Goal: Transaction & Acquisition: Purchase product/service

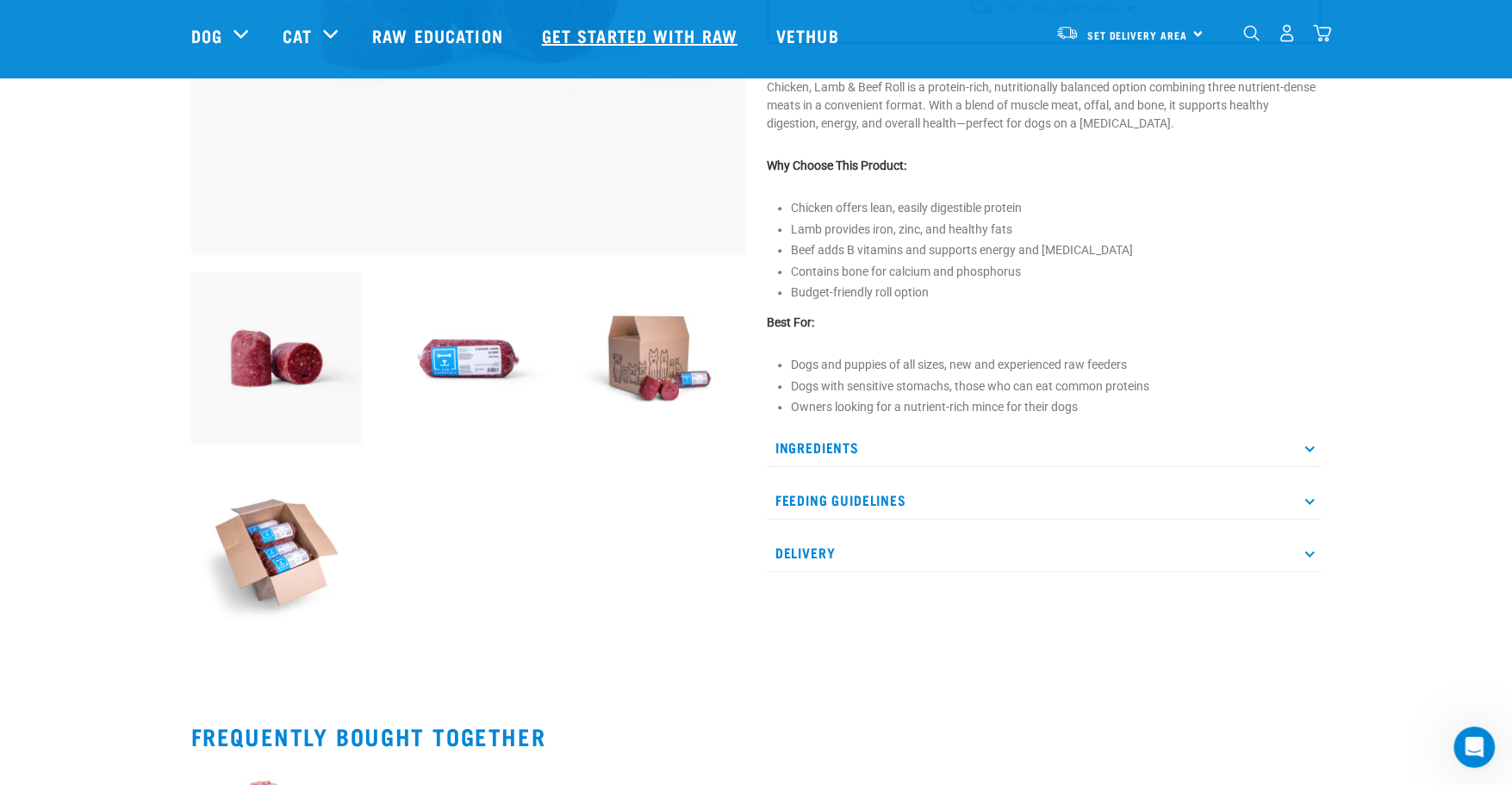
scroll to position [430, 0]
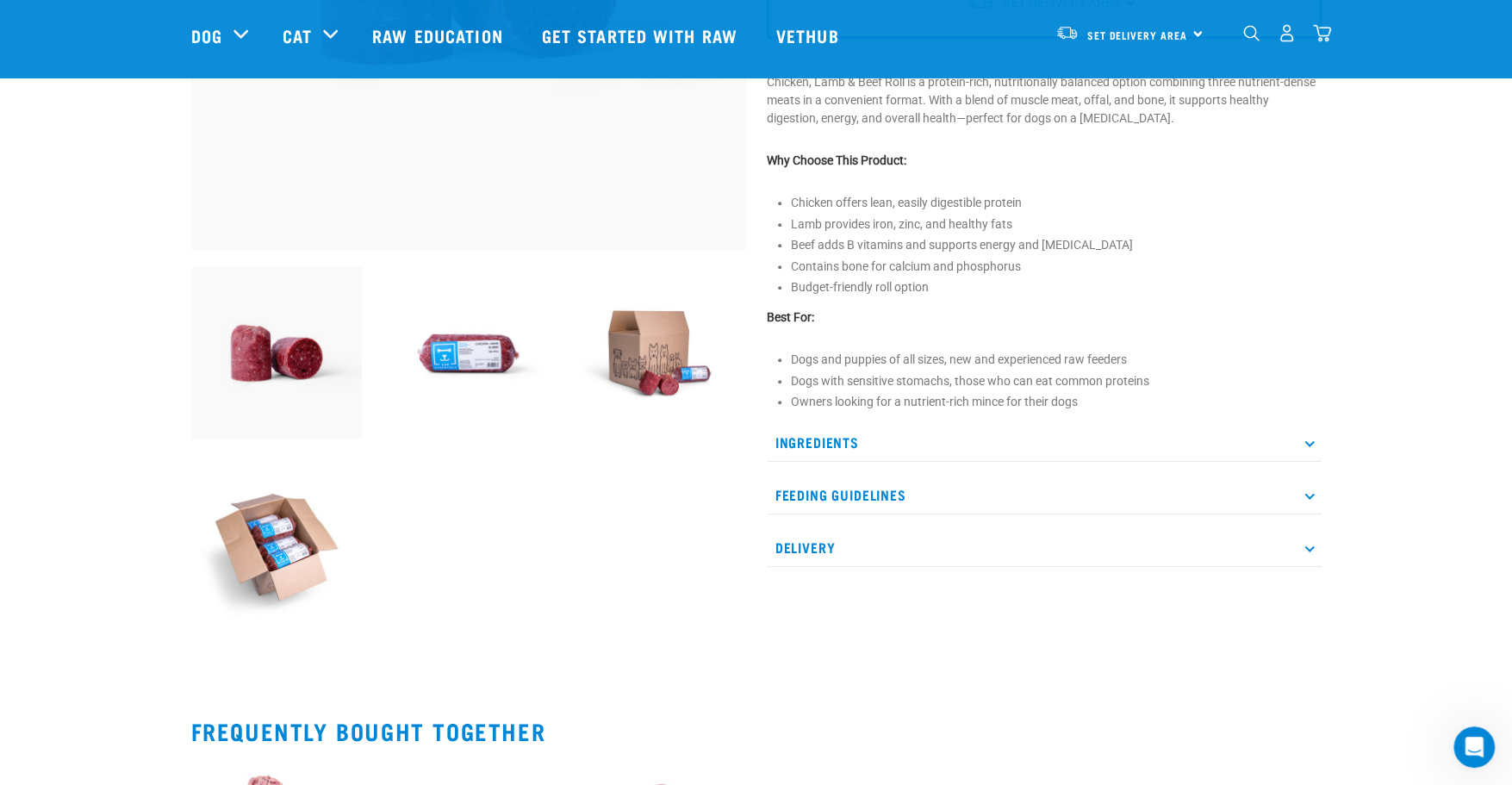
click at [836, 439] on p "Ingredients" at bounding box center [1044, 442] width 555 height 39
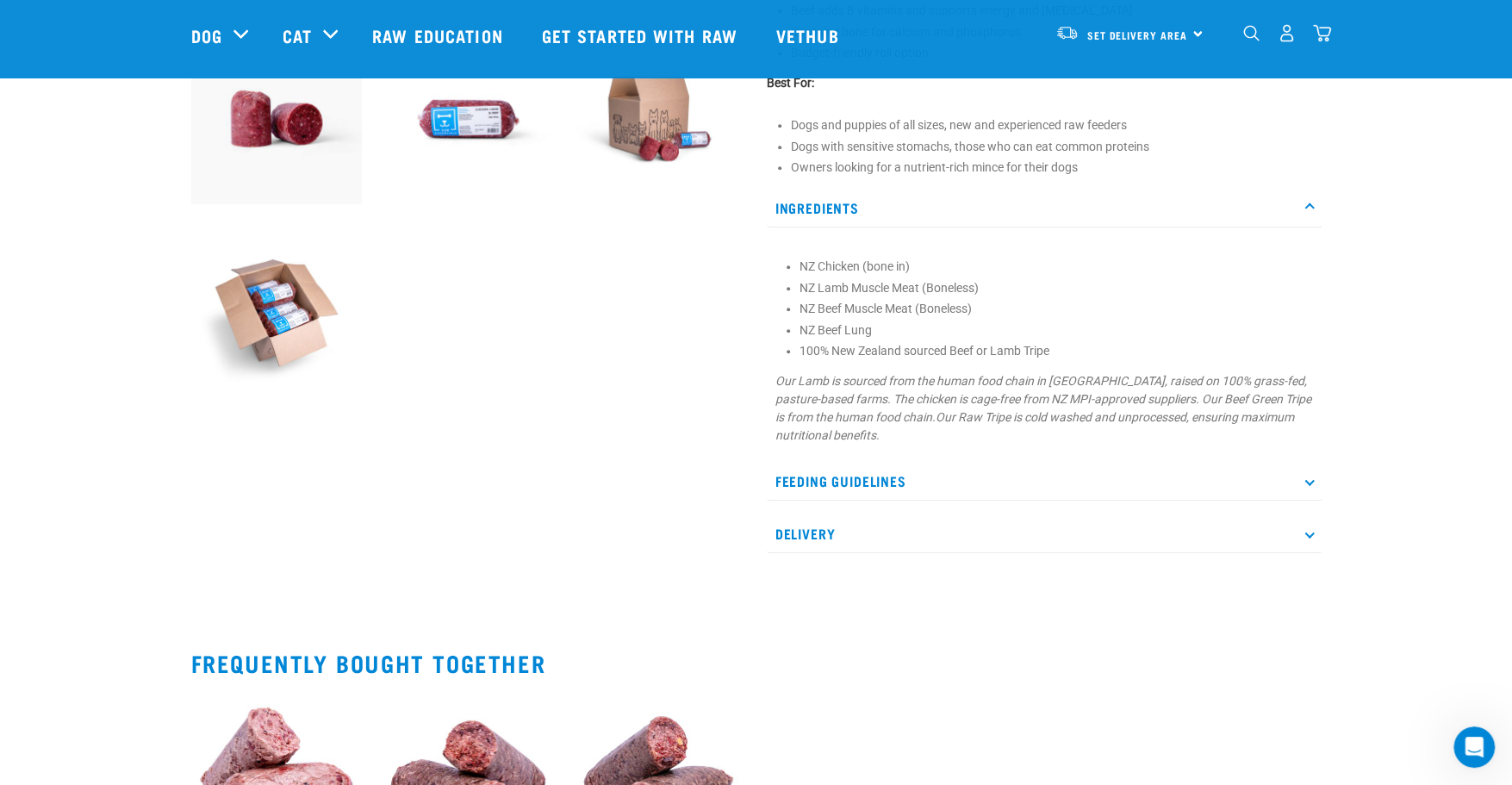
scroll to position [689, 0]
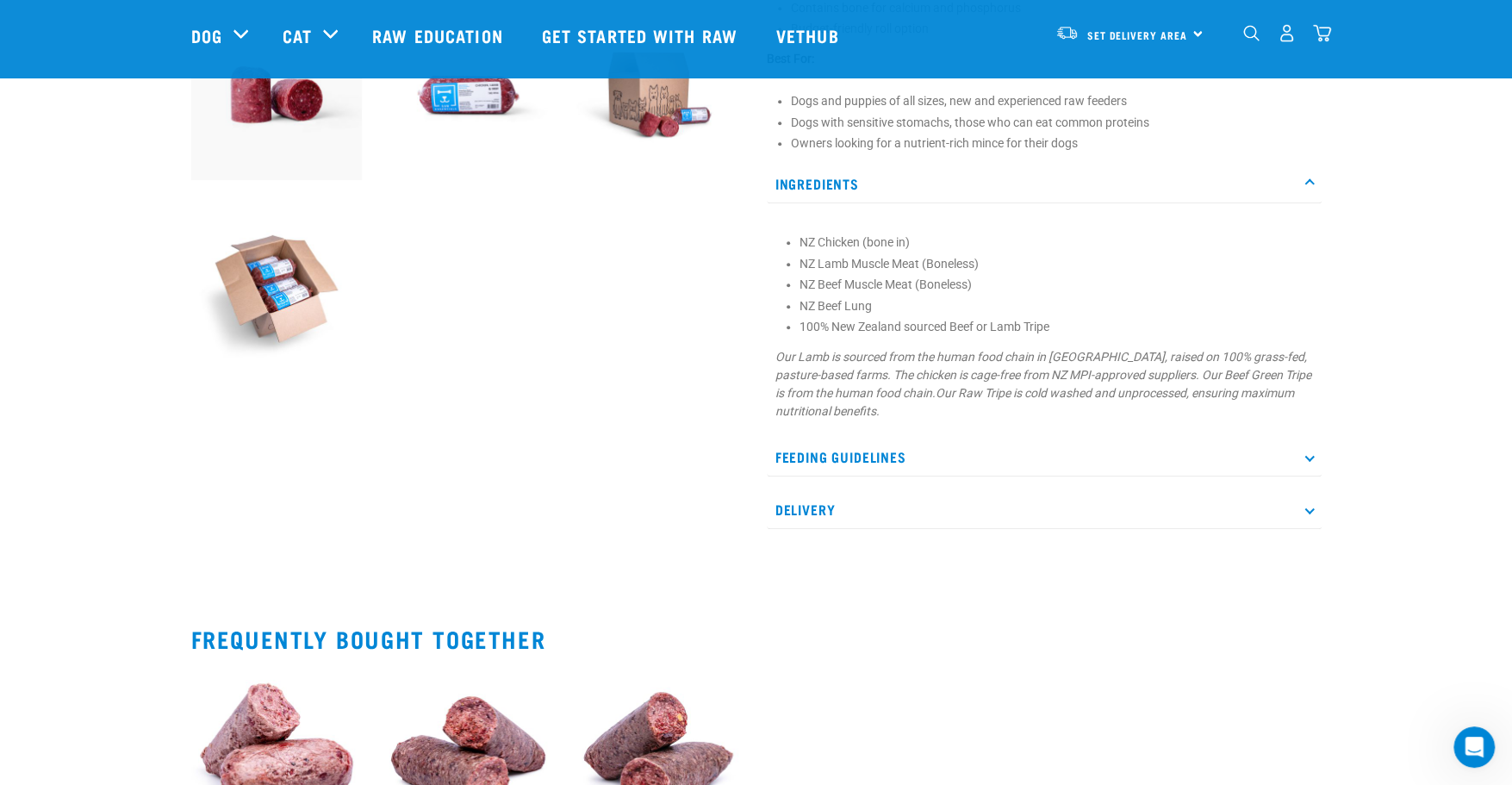
click at [870, 457] on p "Feeding Guidelines" at bounding box center [1044, 457] width 555 height 39
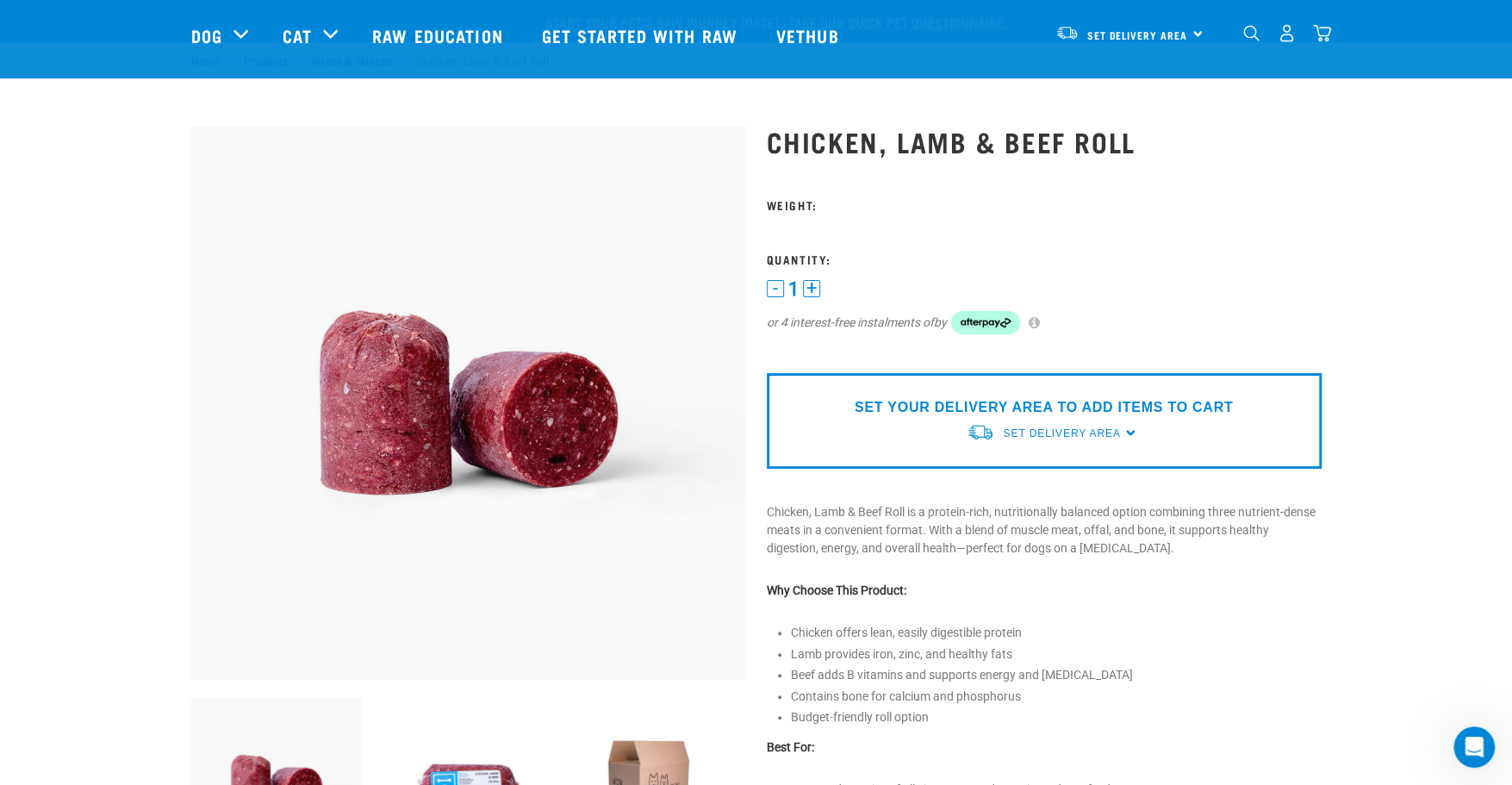
scroll to position [0, 0]
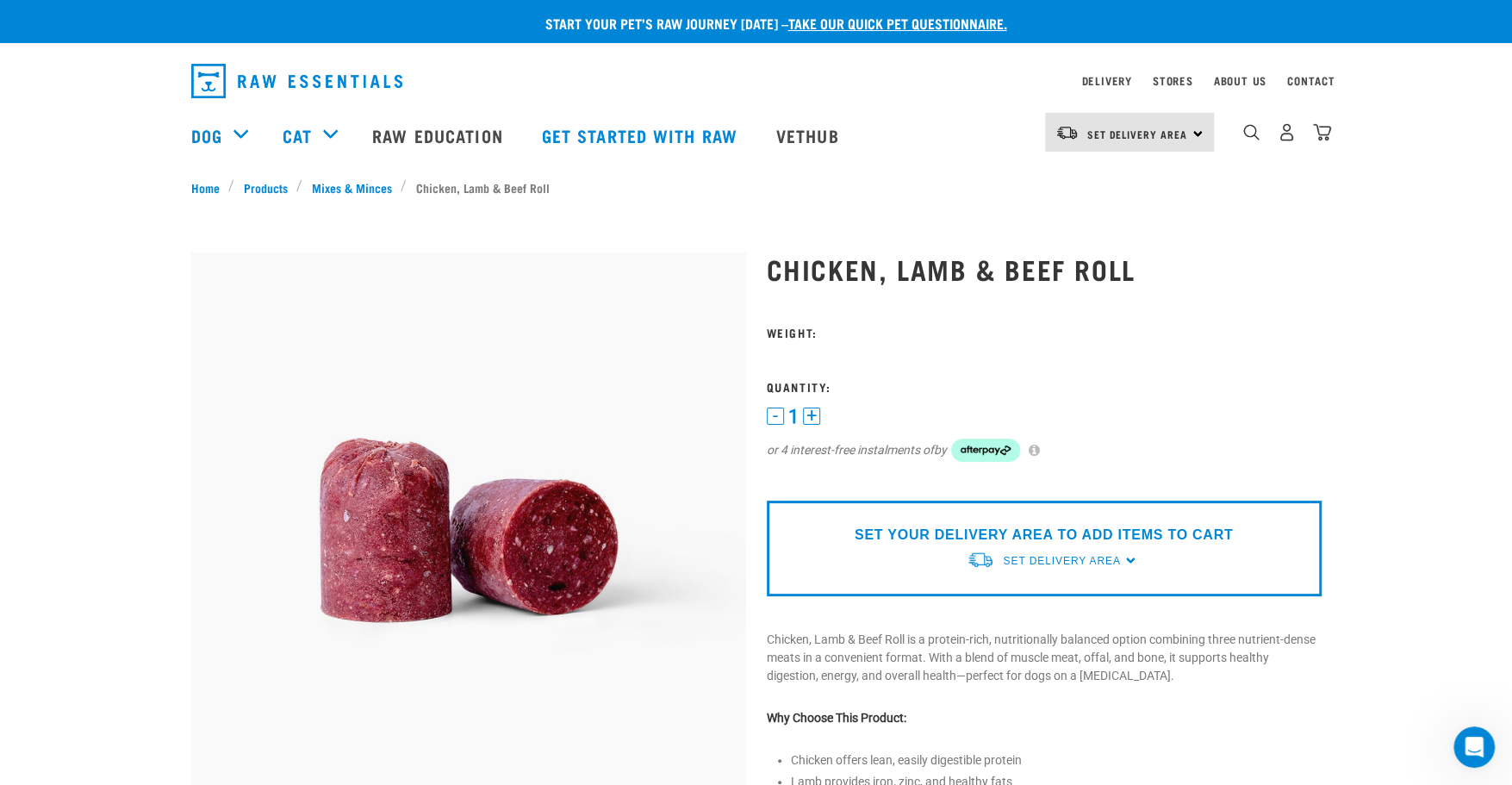
click at [1134, 149] on div "Set Delivery Area [GEOGRAPHIC_DATA]" at bounding box center [1129, 132] width 169 height 39
click at [1122, 175] on link "[GEOGRAPHIC_DATA]" at bounding box center [1127, 180] width 165 height 38
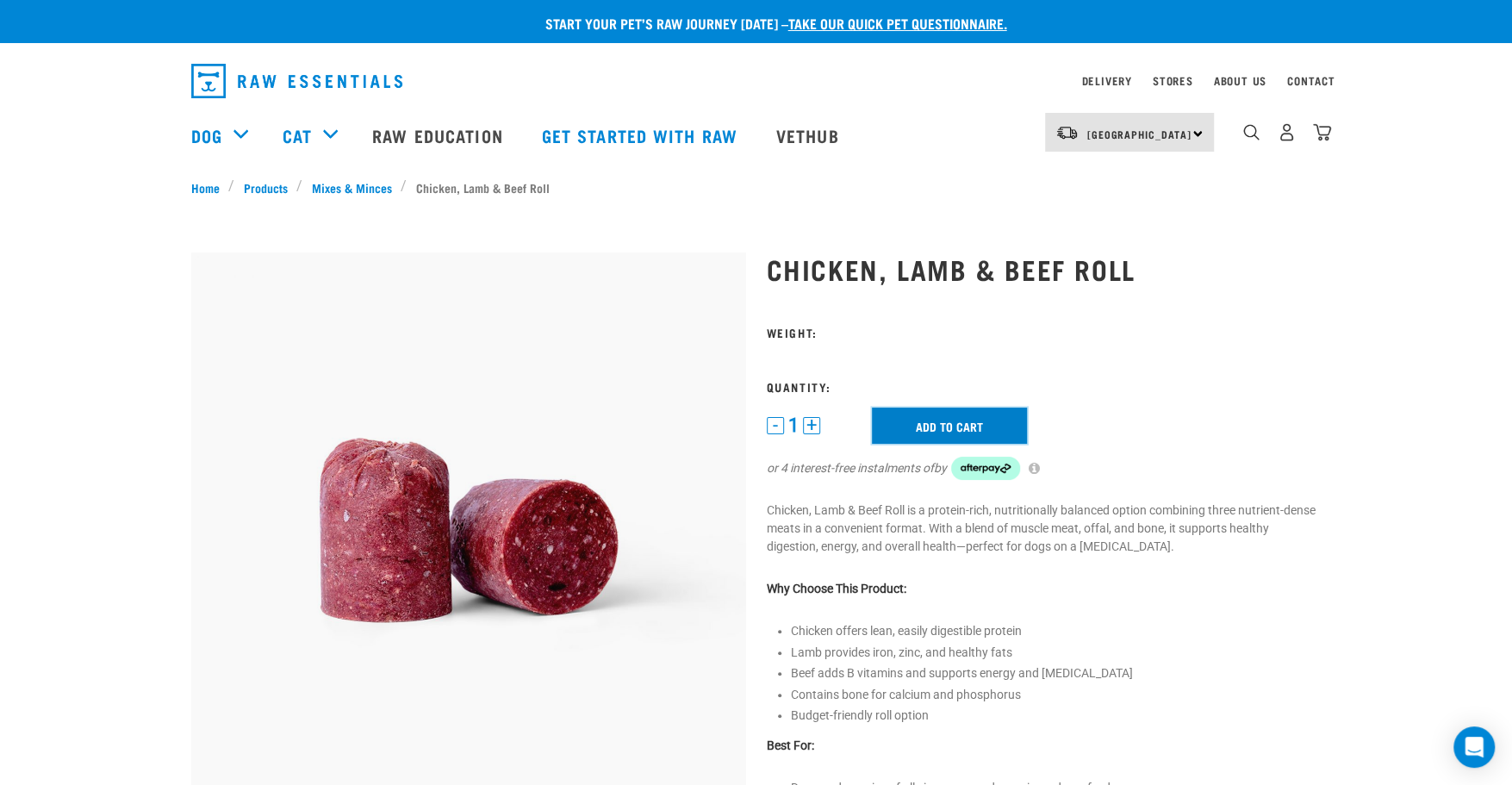
click at [932, 418] on input "Add to cart" at bounding box center [950, 425] width 155 height 36
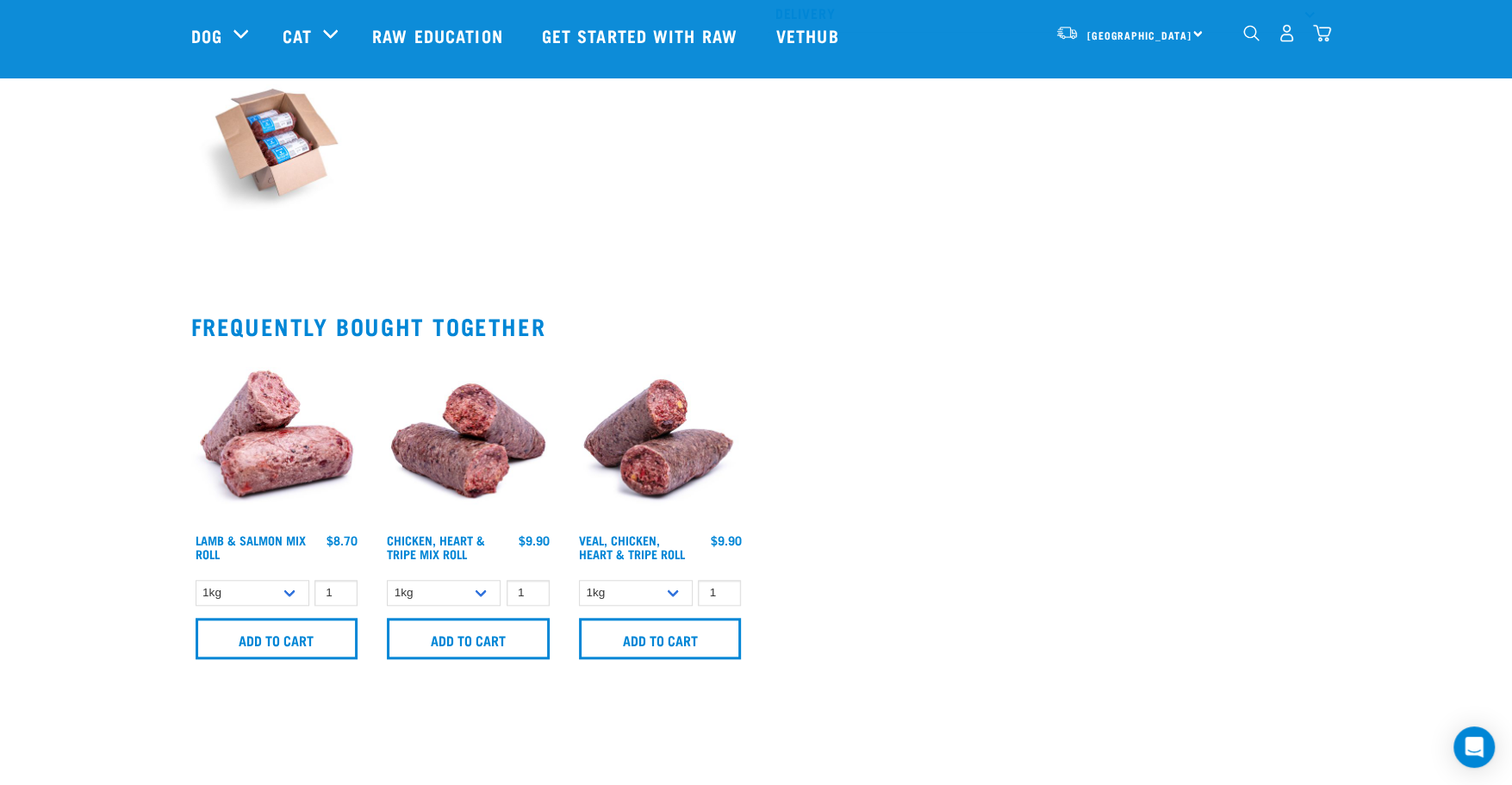
scroll to position [861, 0]
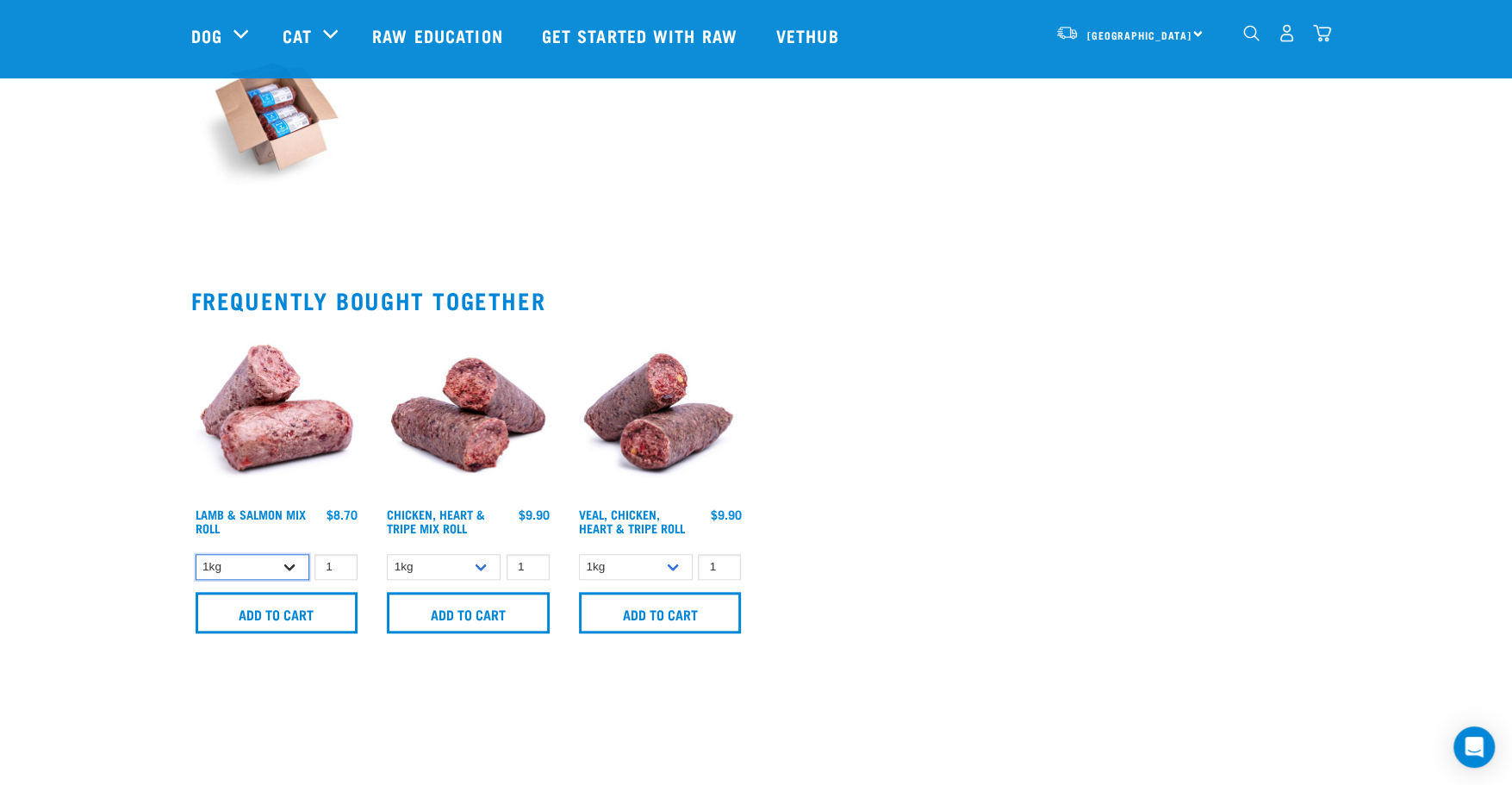
click at [288, 568] on select "1kg Bulk (10kg)" at bounding box center [253, 568] width 114 height 27
click at [279, 613] on input "Add to cart" at bounding box center [277, 613] width 162 height 42
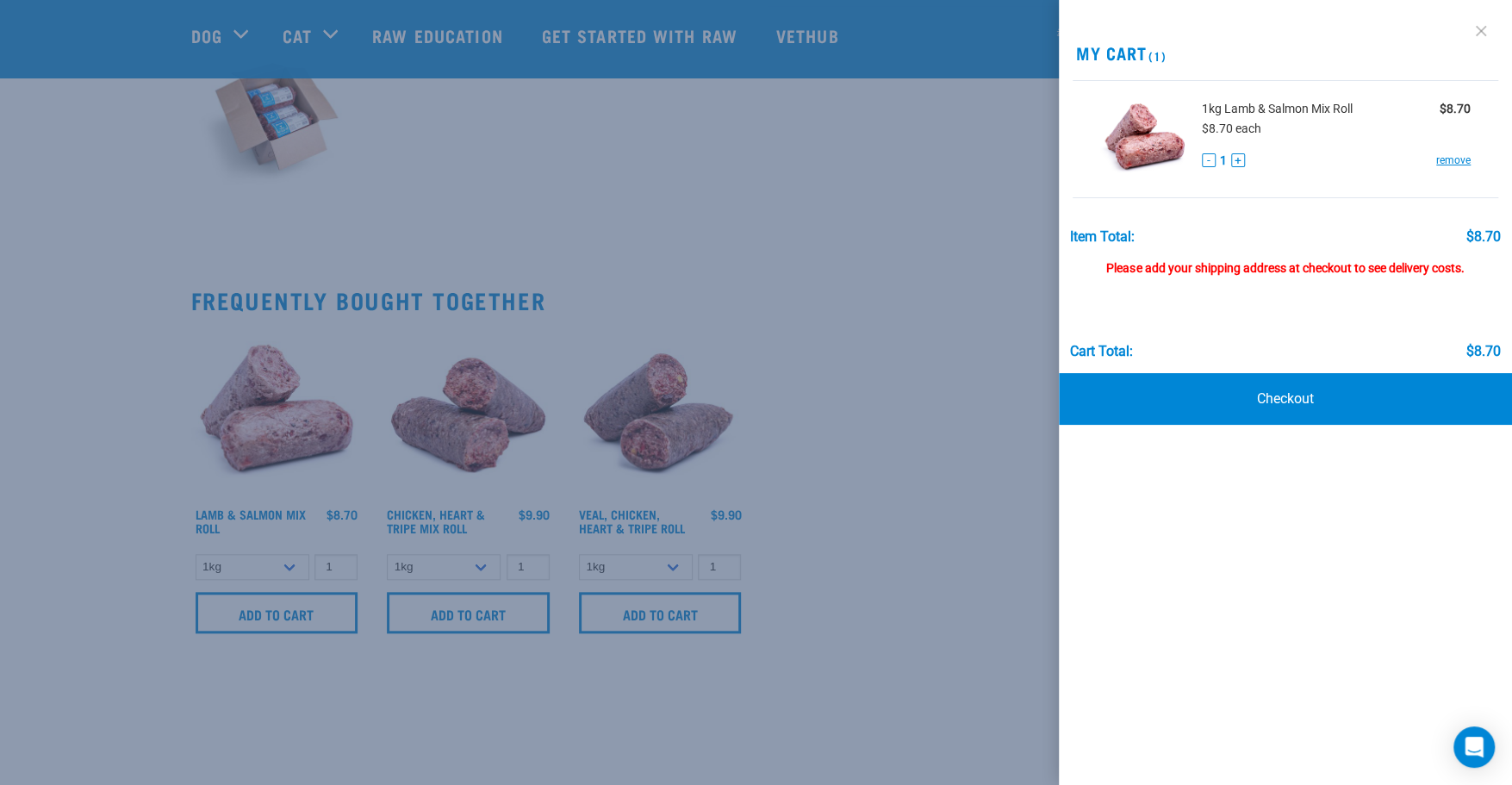
click at [1481, 32] on link at bounding box center [1480, 31] width 28 height 28
